Goal: Transaction & Acquisition: Purchase product/service

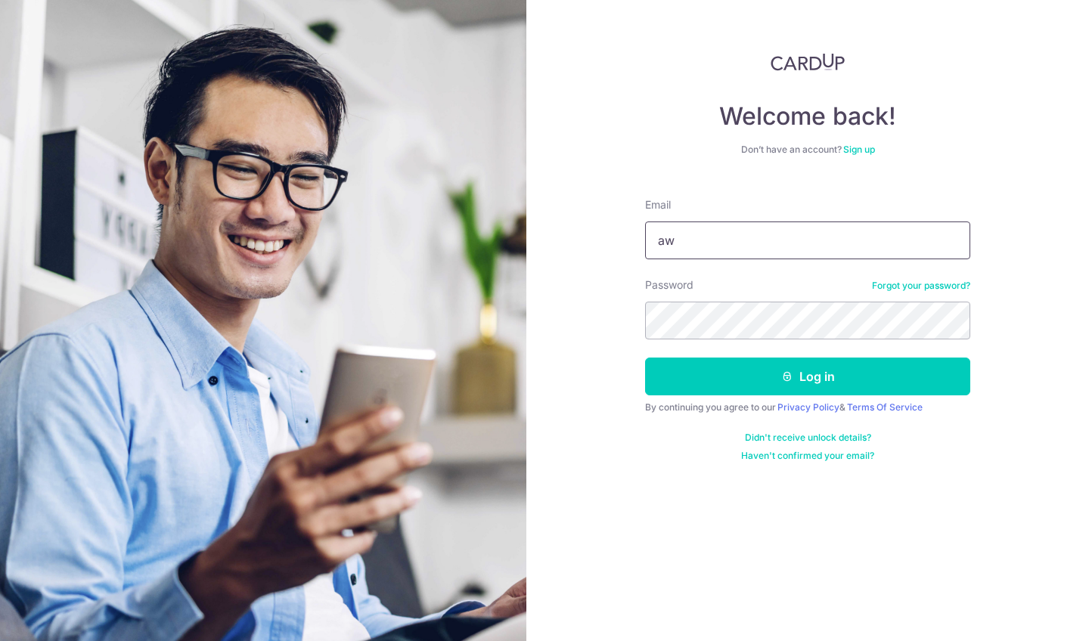
type input "a"
type input "salariedhc@gmail.com"
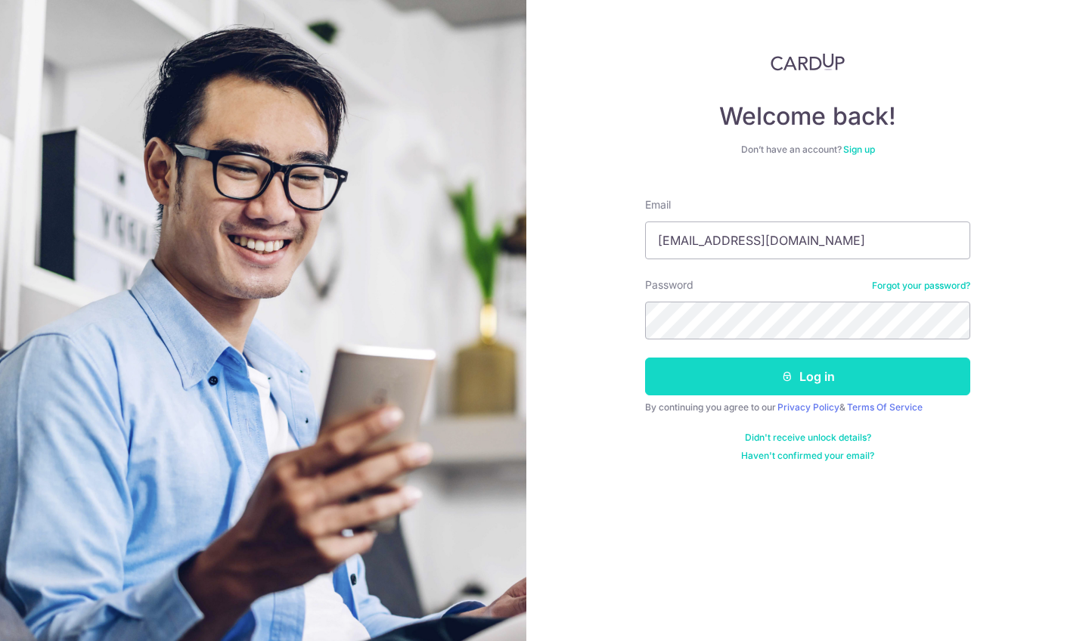
click at [749, 373] on button "Log in" at bounding box center [807, 377] width 325 height 38
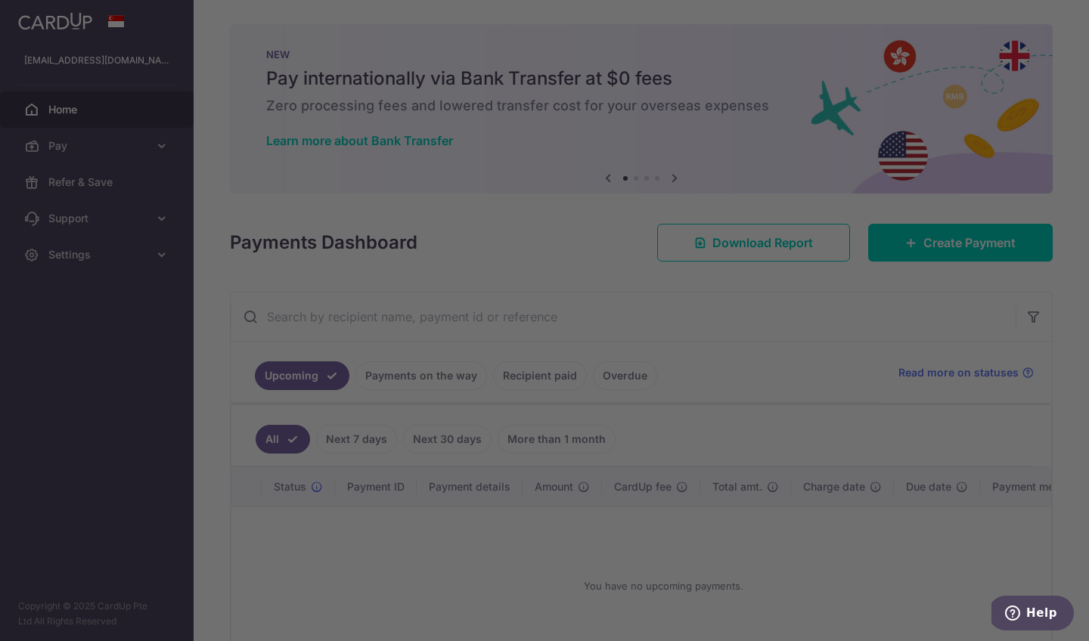
click at [148, 145] on div at bounding box center [550, 323] width 1100 height 647
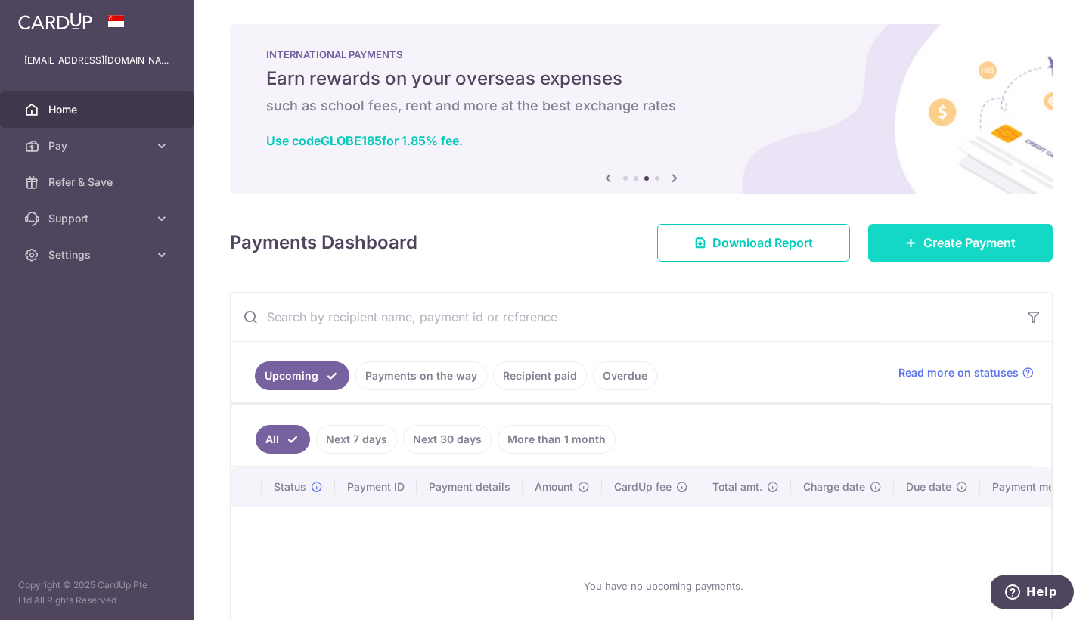
click at [976, 250] on span "Create Payment" at bounding box center [969, 243] width 92 height 18
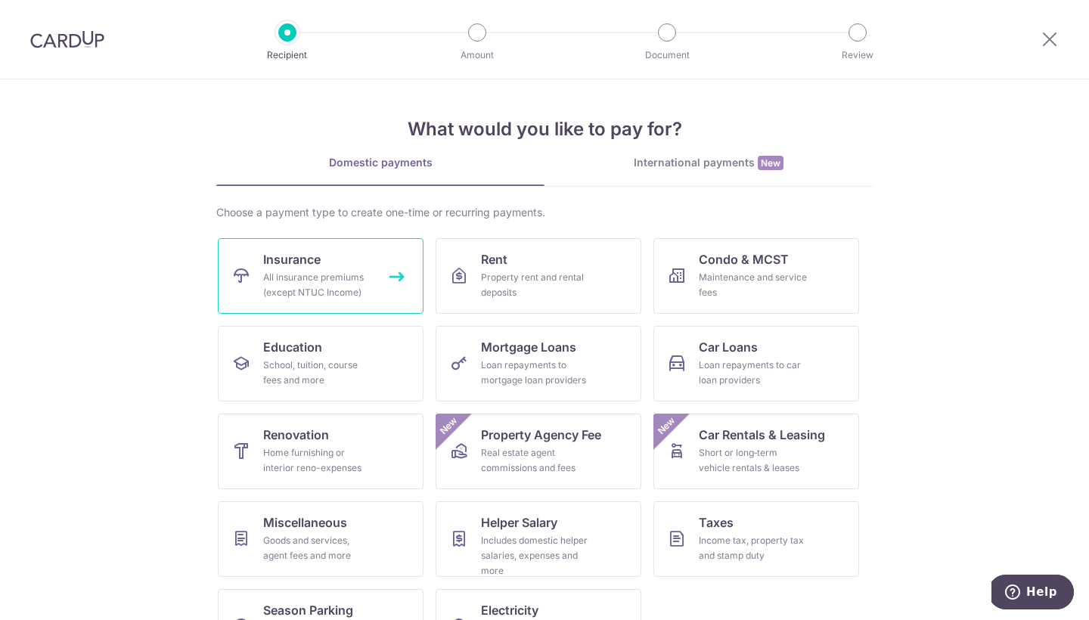
click at [346, 277] on div "All insurance premiums (except NTUC Income)" at bounding box center [317, 285] width 109 height 30
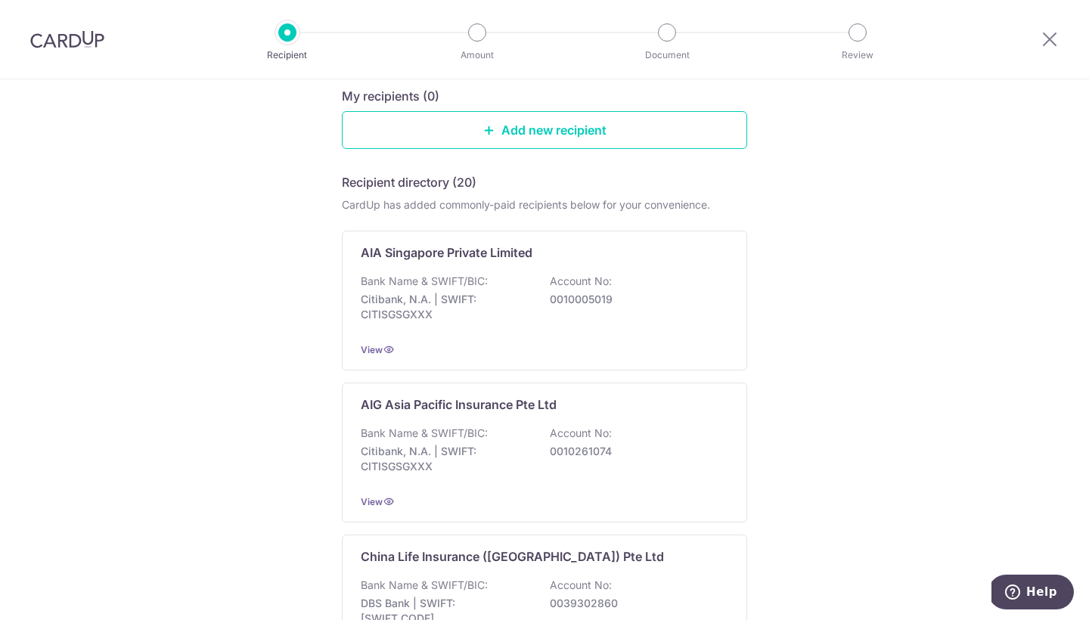
scroll to position [160, 0]
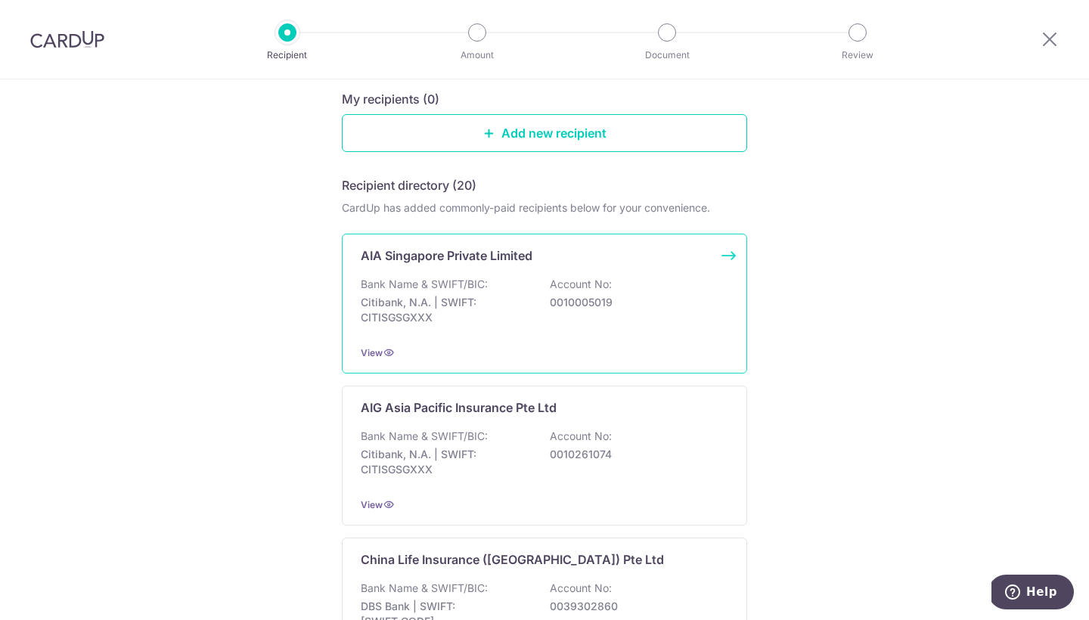
click at [531, 283] on div "Bank Name & SWIFT/BIC: Citibank, N.A. | SWIFT: CITISGSGXXX Account No: 00100050…" at bounding box center [545, 305] width 368 height 56
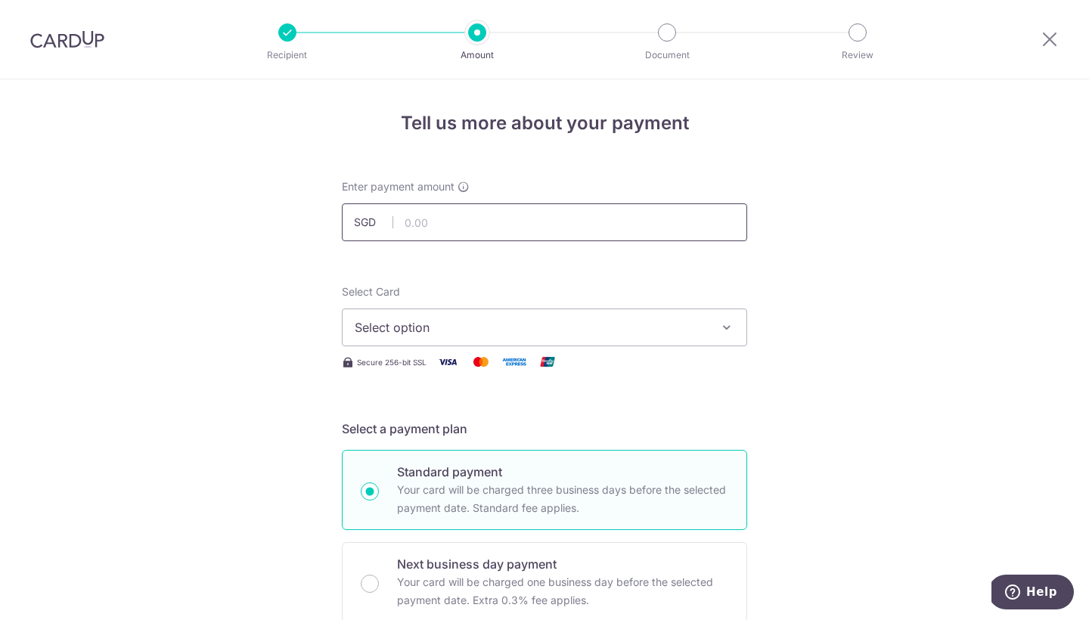
click at [490, 224] on input "text" at bounding box center [544, 222] width 405 height 38
type input "3,199.20"
click at [541, 337] on button "Select option" at bounding box center [544, 328] width 405 height 38
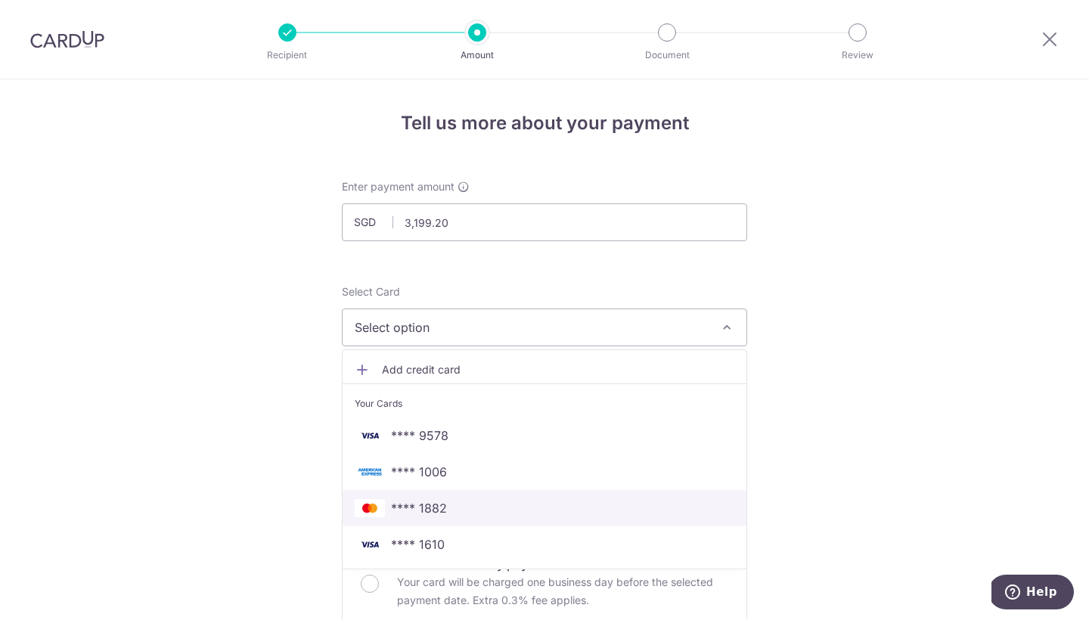
click at [535, 513] on span "**** 1882" at bounding box center [545, 508] width 380 height 18
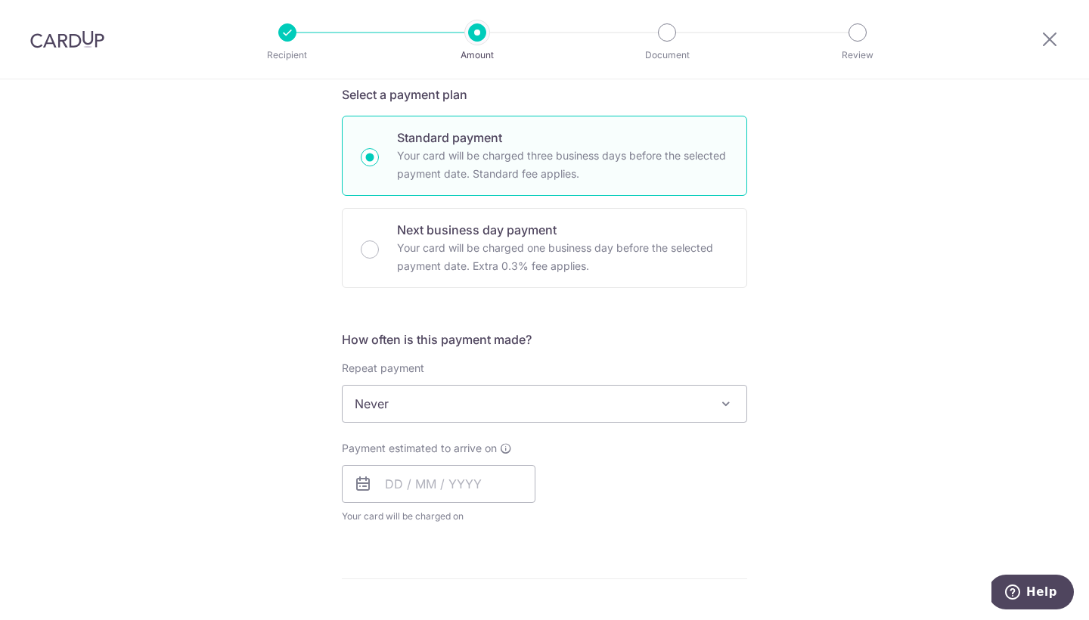
scroll to position [337, 0]
click at [671, 405] on span "Never" at bounding box center [545, 401] width 404 height 36
click at [417, 486] on input "text" at bounding box center [439, 482] width 194 height 38
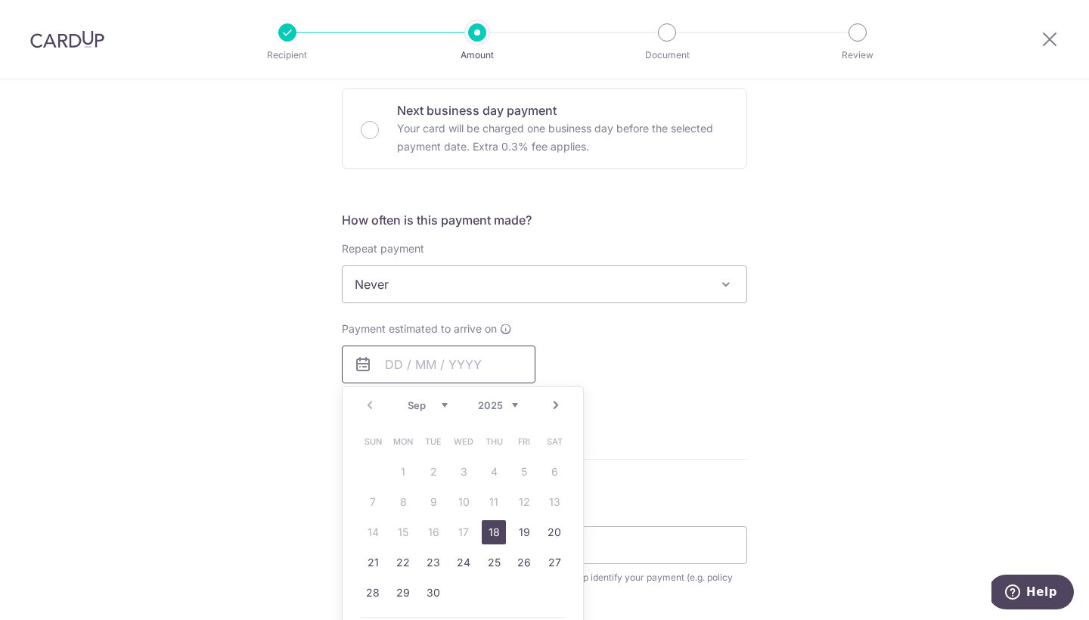
scroll to position [455, 0]
click at [493, 529] on link "18" at bounding box center [494, 531] width 24 height 24
type input "18/09/2025"
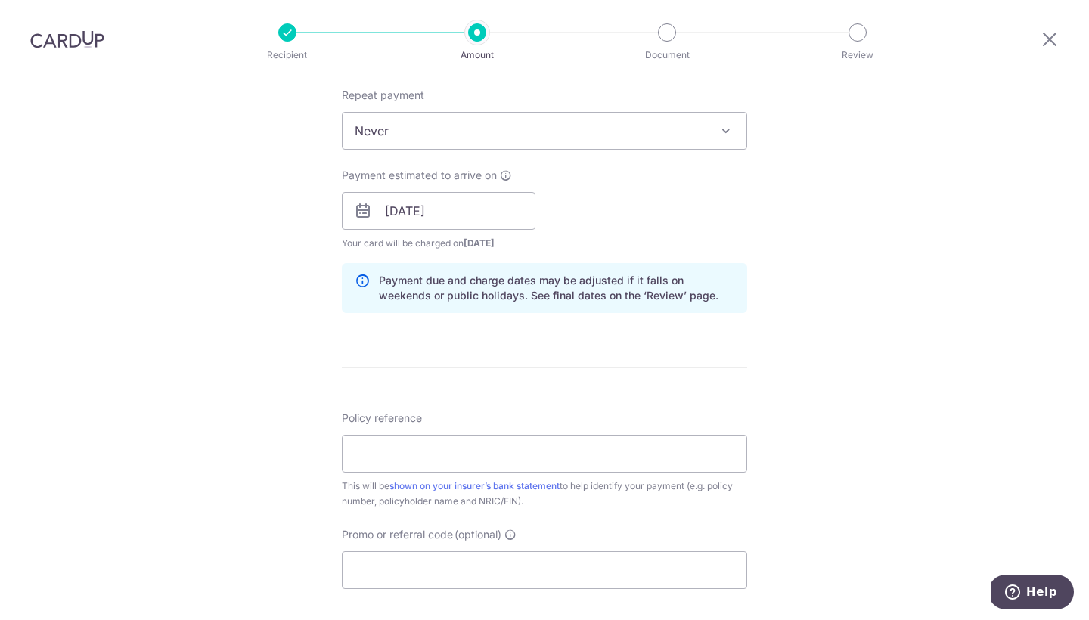
scroll to position [610, 0]
click at [529, 446] on input "Policy reference" at bounding box center [544, 452] width 405 height 38
type input "H233505929"
click at [324, 504] on div "Tell us more about your payment Enter payment amount SGD 3,199.20 3199.20 Selec…" at bounding box center [544, 185] width 1089 height 1430
click at [389, 558] on input "Promo or referral code (optional)" at bounding box center [544, 568] width 405 height 38
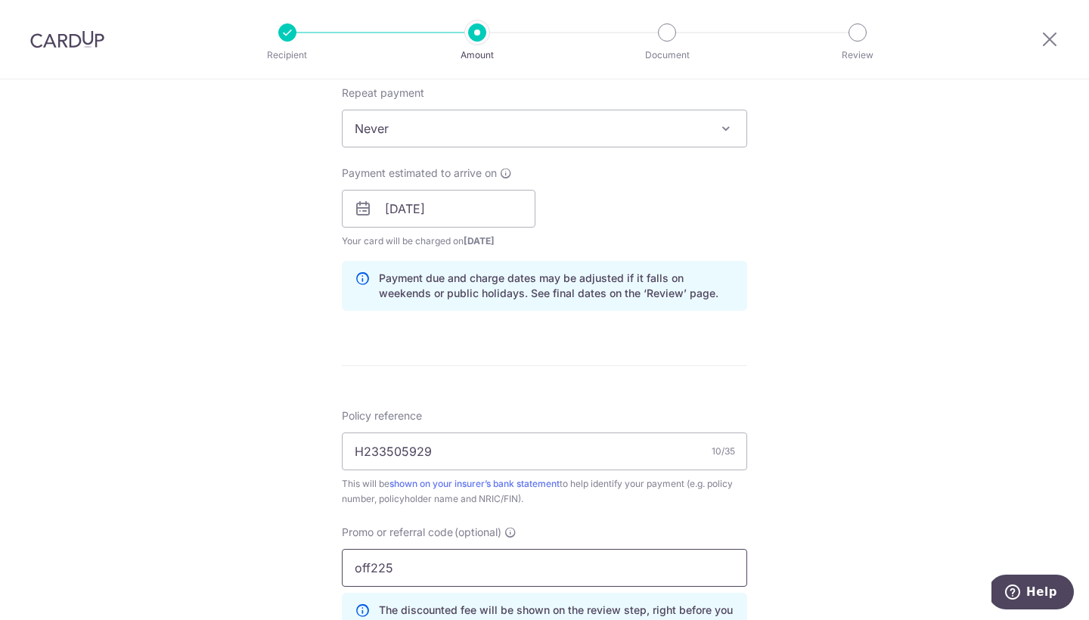
type input "off225"
click at [268, 521] on div "Tell us more about your payment Enter payment amount SGD 3,199.20 3199.20 Selec…" at bounding box center [544, 219] width 1089 height 1498
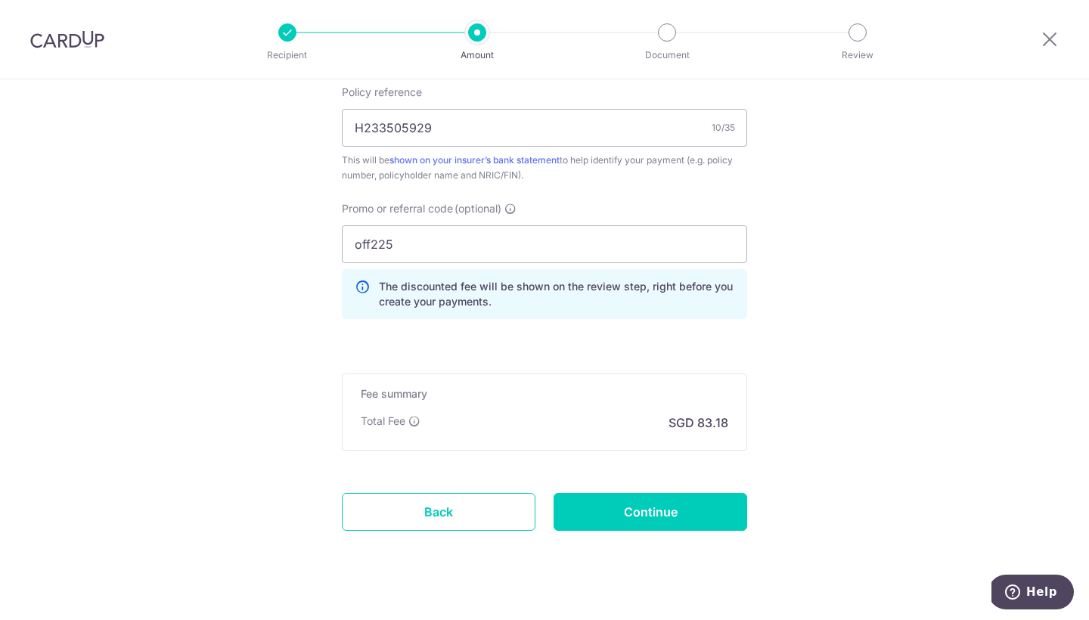
scroll to position [941, 0]
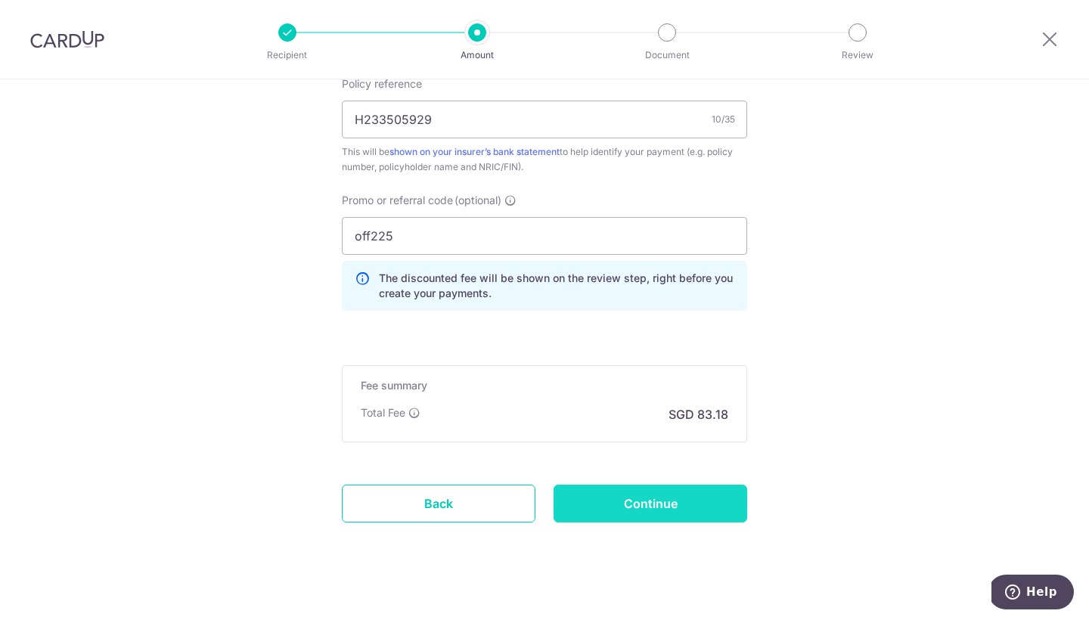
click at [619, 504] on input "Continue" at bounding box center [651, 504] width 194 height 38
type input "Create Schedule"
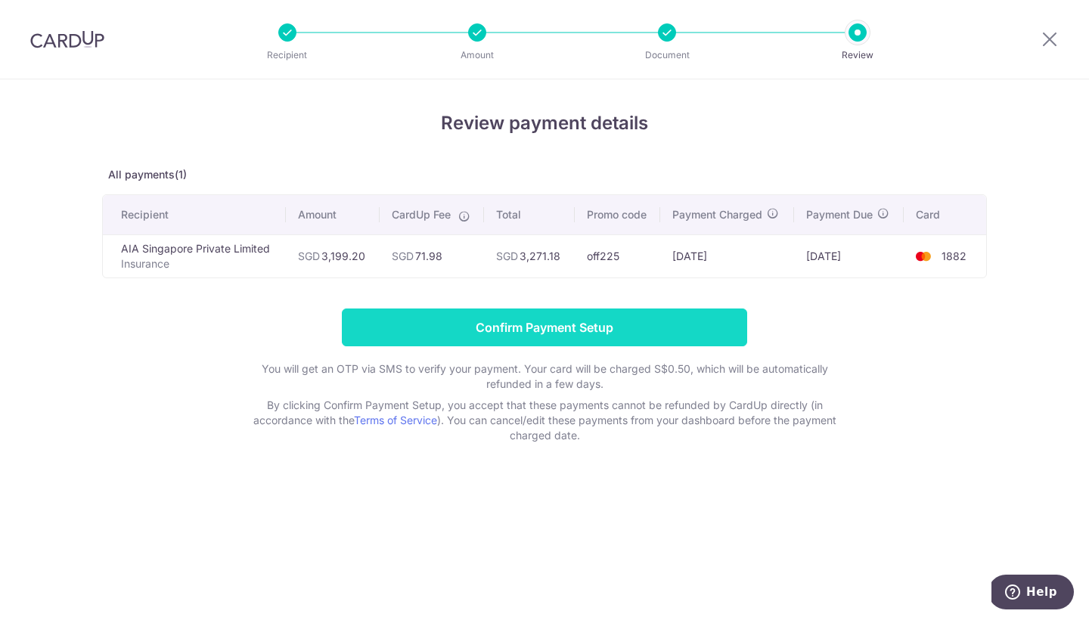
click at [533, 330] on input "Confirm Payment Setup" at bounding box center [544, 328] width 405 height 38
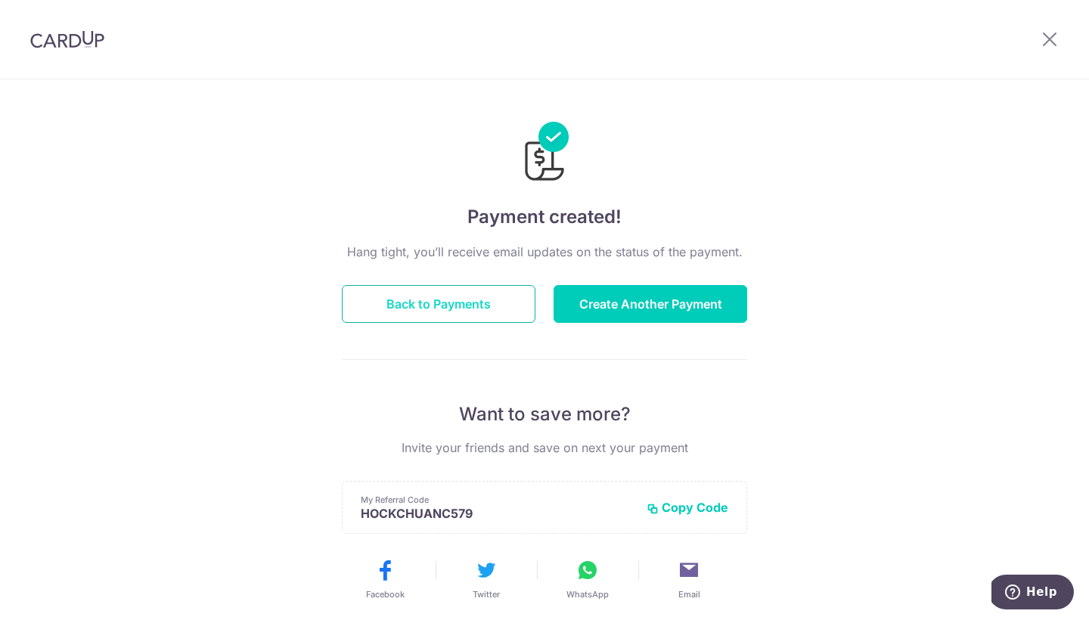
click at [442, 313] on button "Back to Payments" at bounding box center [439, 304] width 194 height 38
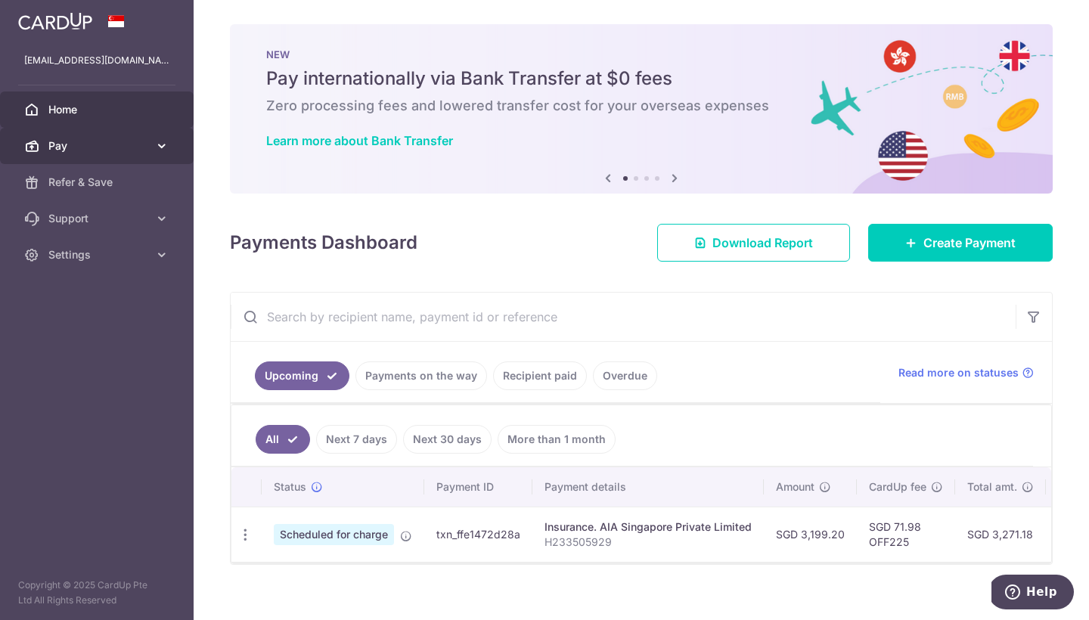
click at [115, 151] on span "Pay" at bounding box center [98, 145] width 100 height 15
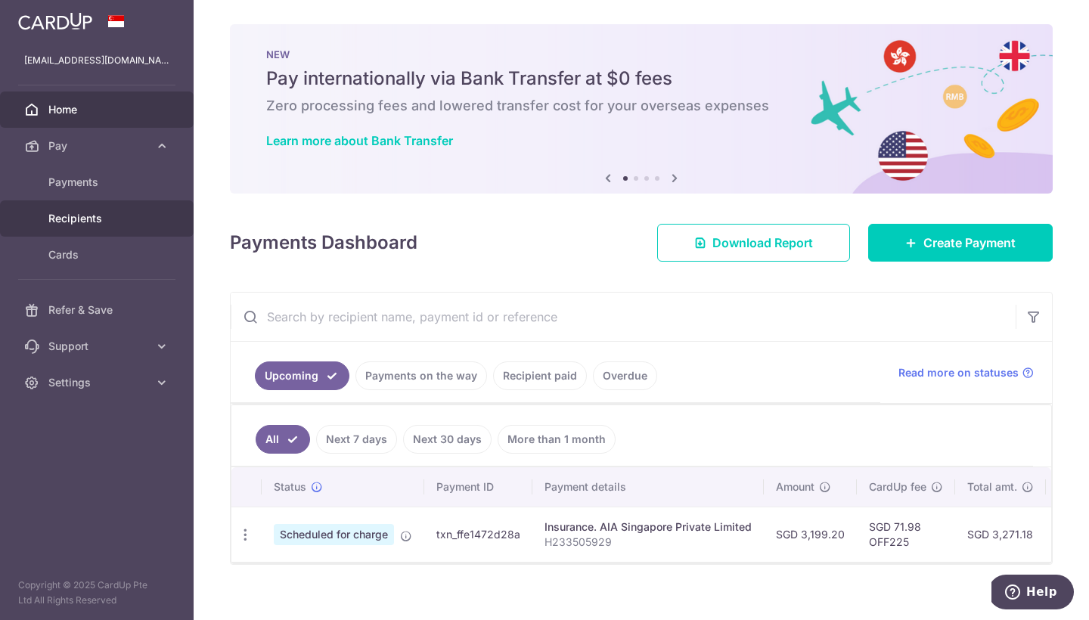
click at [119, 214] on span "Recipients" at bounding box center [98, 218] width 100 height 15
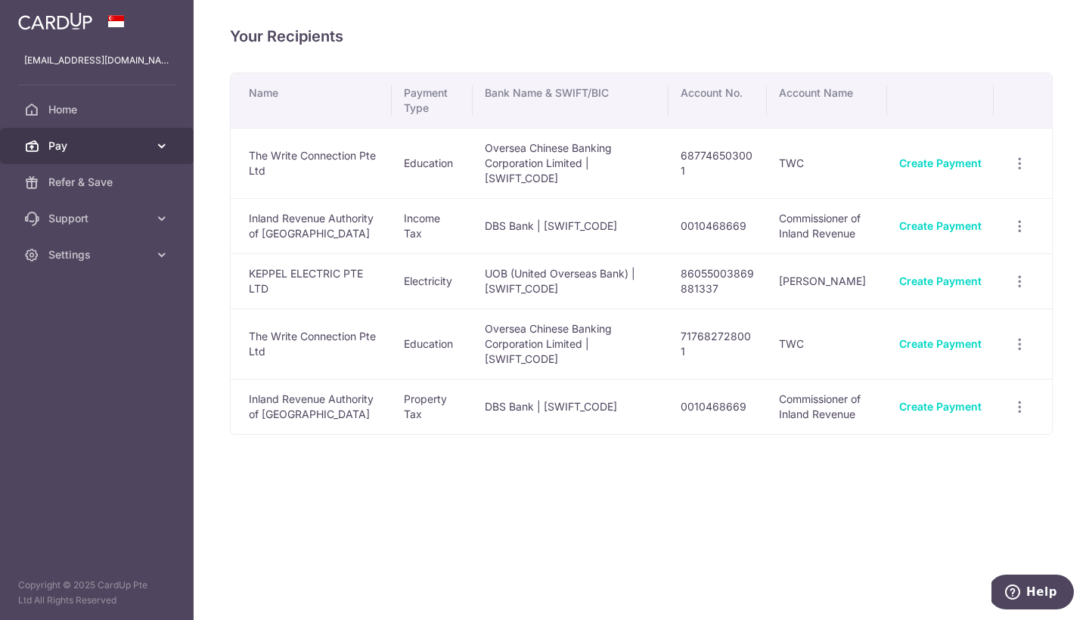
click at [114, 154] on link "Pay" at bounding box center [97, 146] width 194 height 36
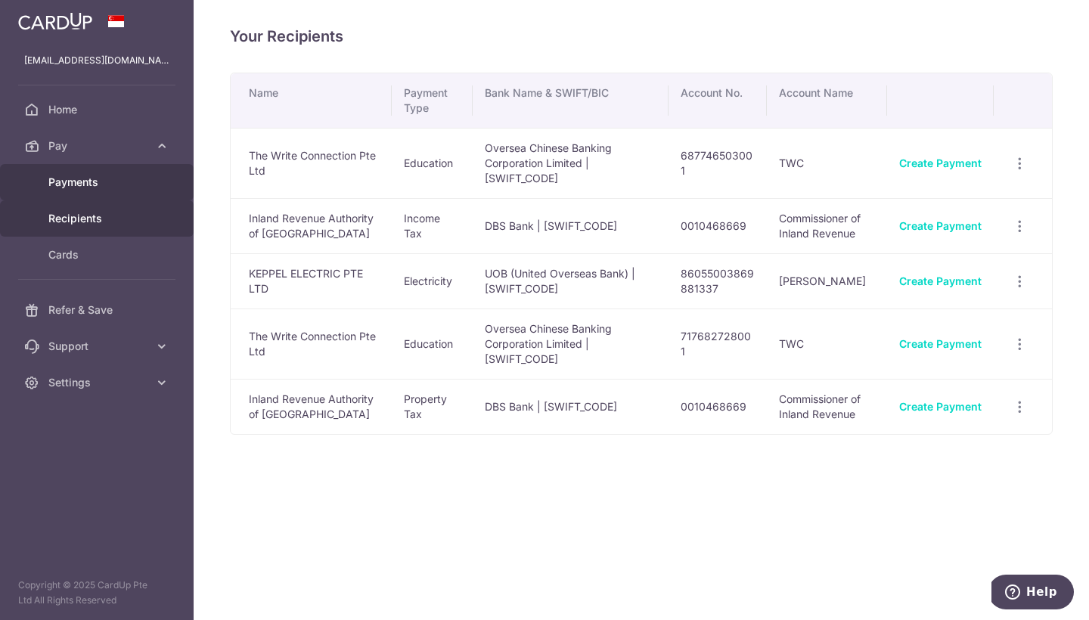
click at [100, 188] on span "Payments" at bounding box center [98, 182] width 100 height 15
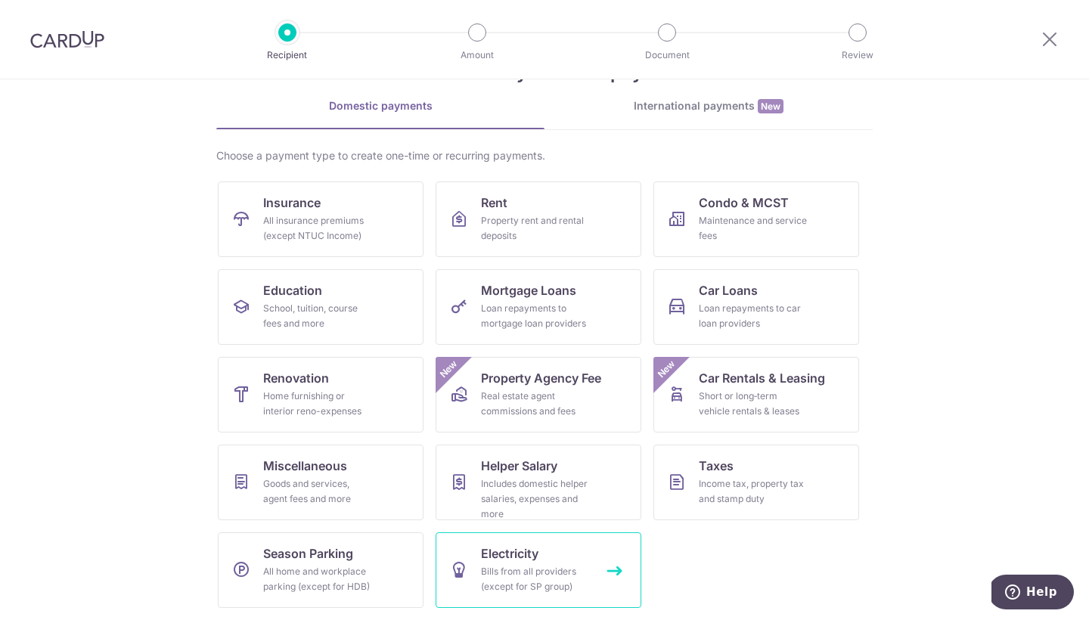
scroll to position [57, 0]
click at [507, 573] on div "Bills from all providers (except for SP group)" at bounding box center [535, 579] width 109 height 30
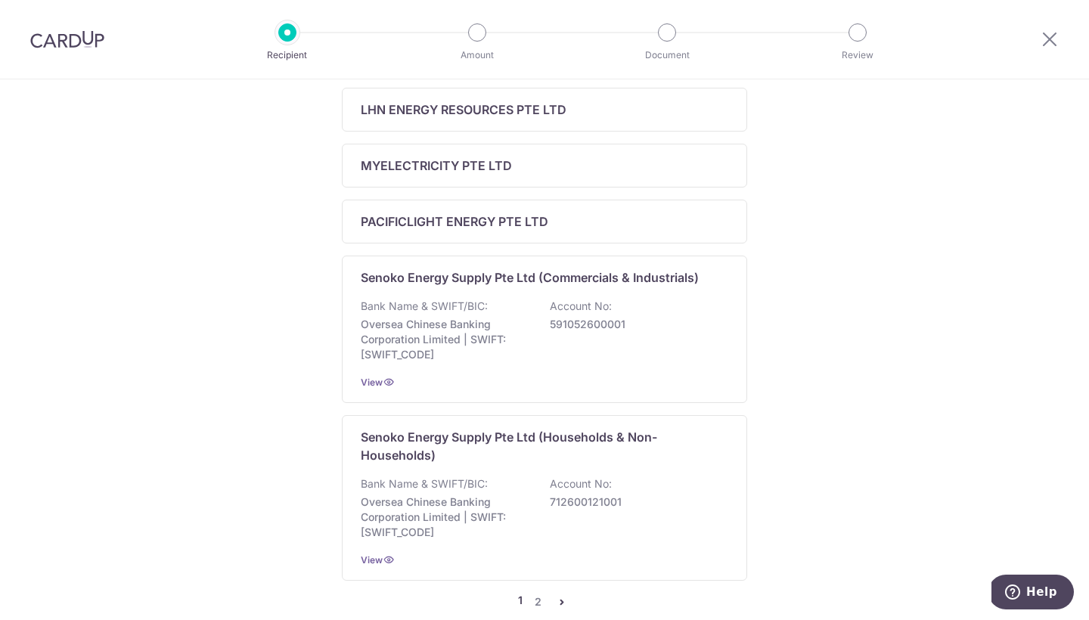
scroll to position [659, 0]
